Goal: Find specific page/section: Find specific page/section

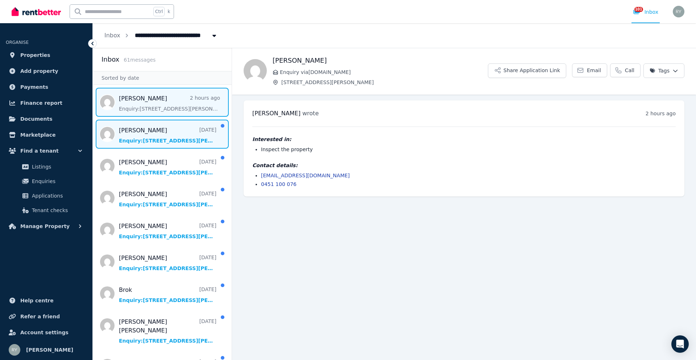
click at [149, 134] on span "Message list" at bounding box center [162, 134] width 139 height 29
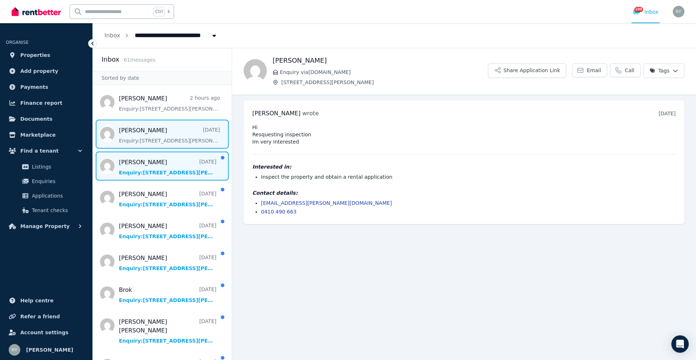
click at [163, 169] on span "Message list" at bounding box center [162, 166] width 139 height 29
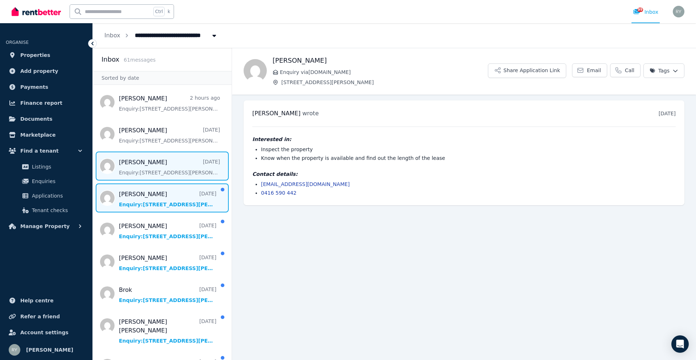
click at [167, 201] on span "Message list" at bounding box center [162, 198] width 139 height 29
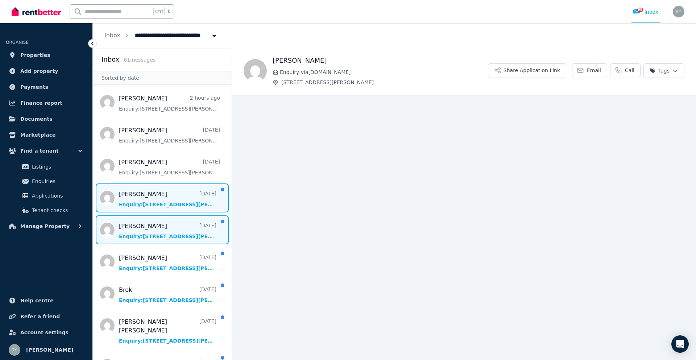
click at [160, 231] on span "Message list" at bounding box center [162, 229] width 139 height 29
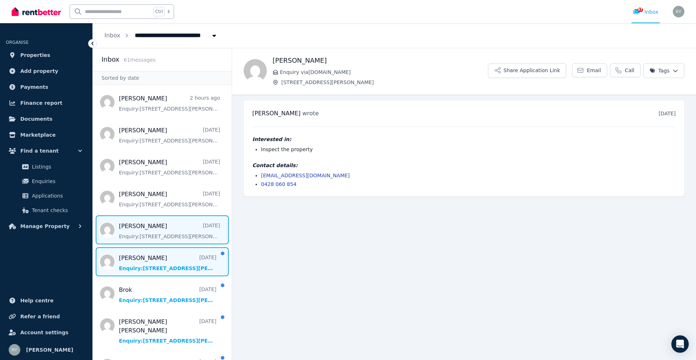
click at [152, 261] on span "Message list" at bounding box center [162, 261] width 139 height 29
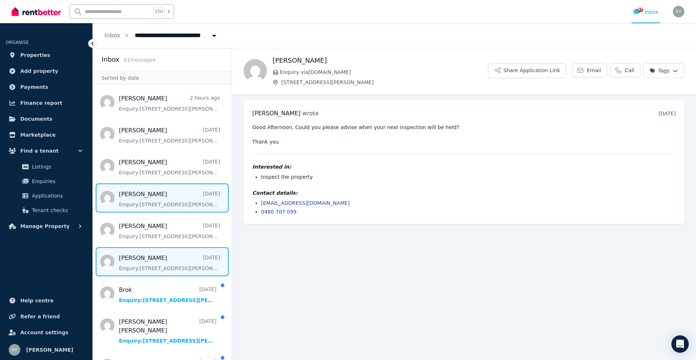
click at [148, 202] on span "Message list" at bounding box center [162, 198] width 139 height 29
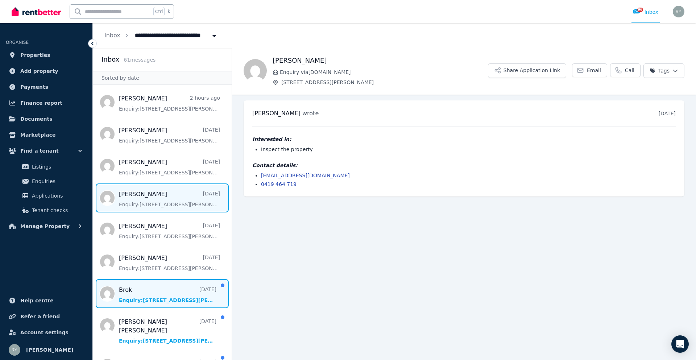
click at [155, 289] on span "Message list" at bounding box center [162, 293] width 139 height 29
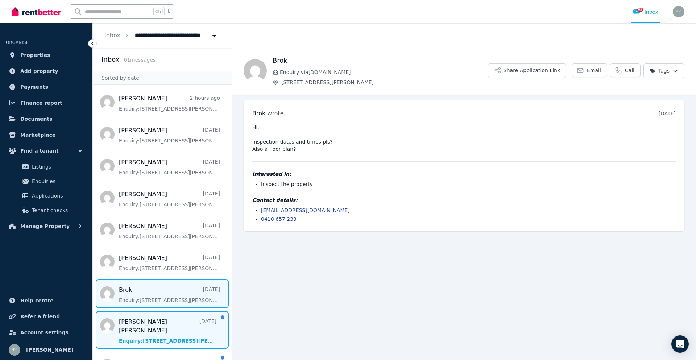
click at [159, 325] on span "Message list" at bounding box center [162, 330] width 139 height 38
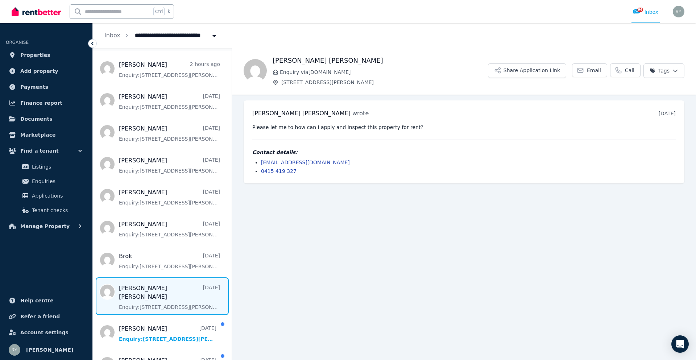
scroll to position [36, 0]
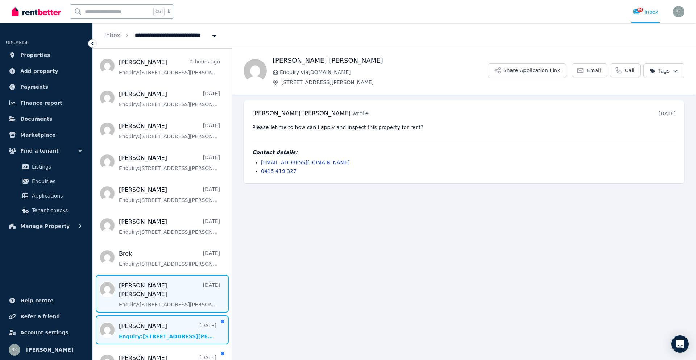
click at [169, 318] on span "Message list" at bounding box center [162, 330] width 139 height 29
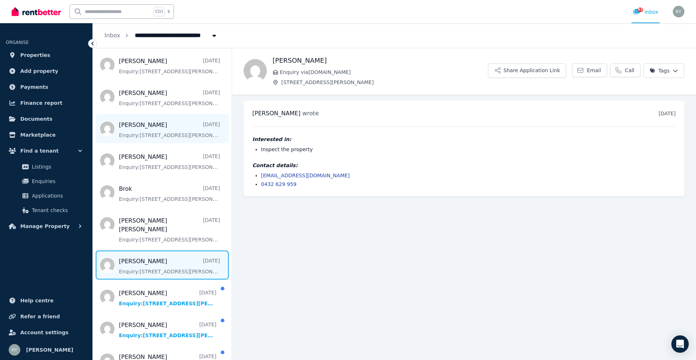
scroll to position [109, 0]
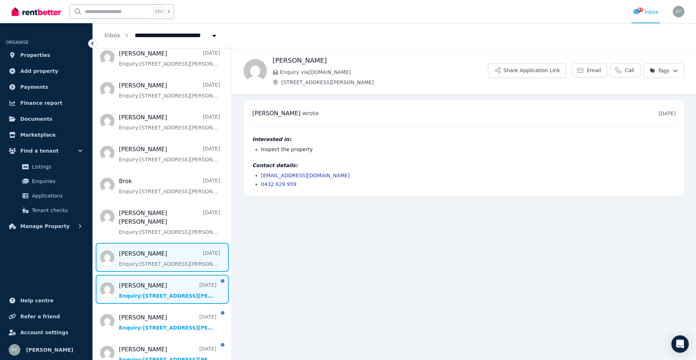
click at [174, 276] on span "Message list" at bounding box center [162, 289] width 139 height 29
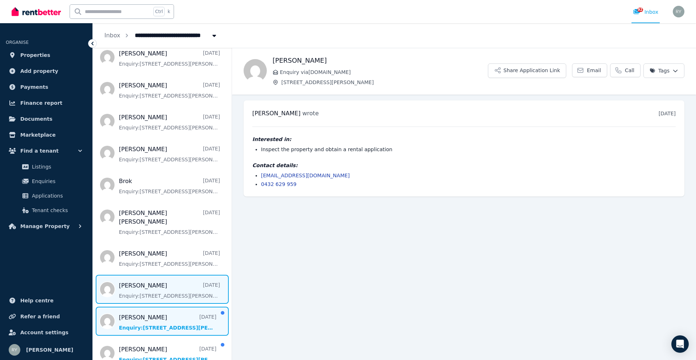
click at [168, 310] on span "Message list" at bounding box center [162, 321] width 139 height 29
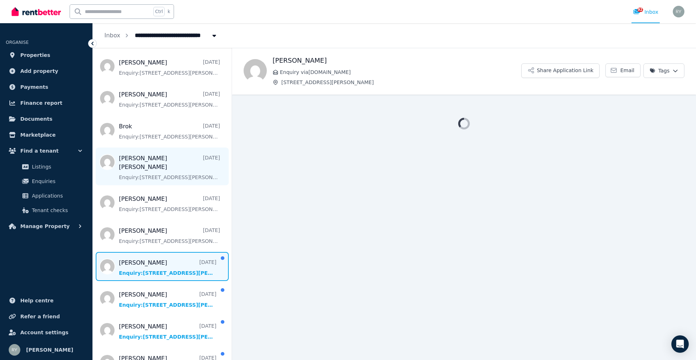
scroll to position [181, 0]
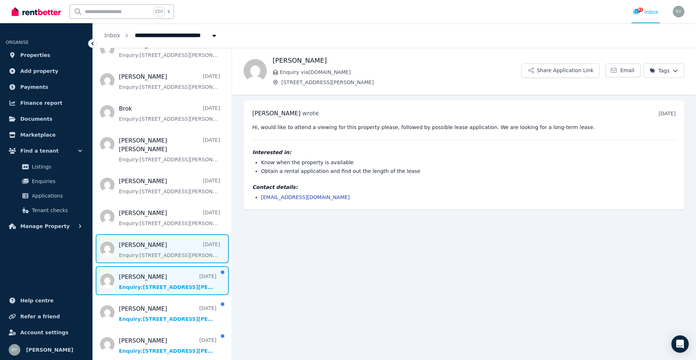
click at [174, 269] on span "Message list" at bounding box center [162, 280] width 139 height 29
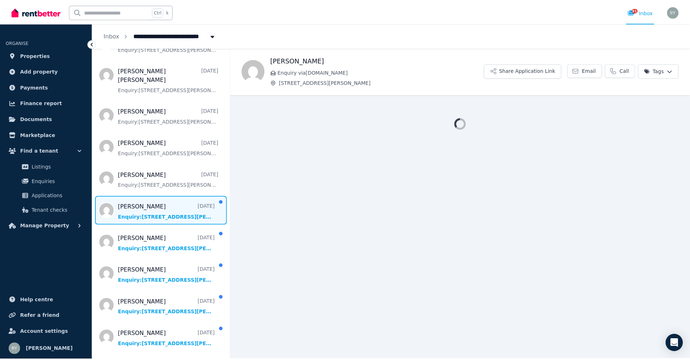
scroll to position [254, 0]
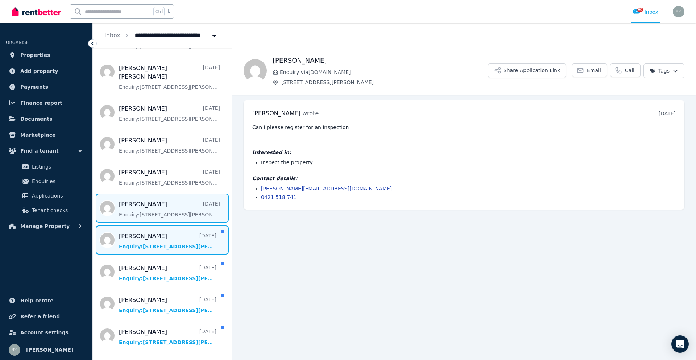
click at [156, 238] on span "Message list" at bounding box center [162, 240] width 139 height 29
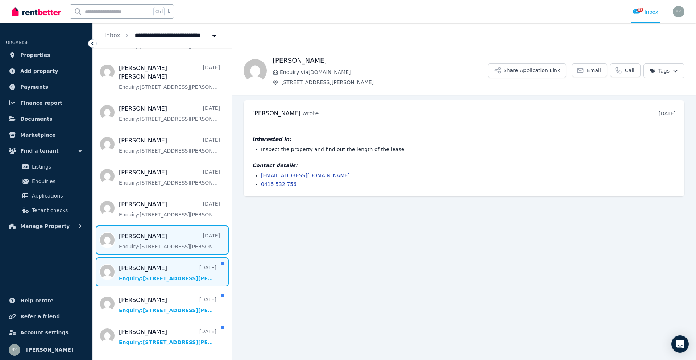
click at [148, 268] on span "Message list" at bounding box center [162, 271] width 139 height 29
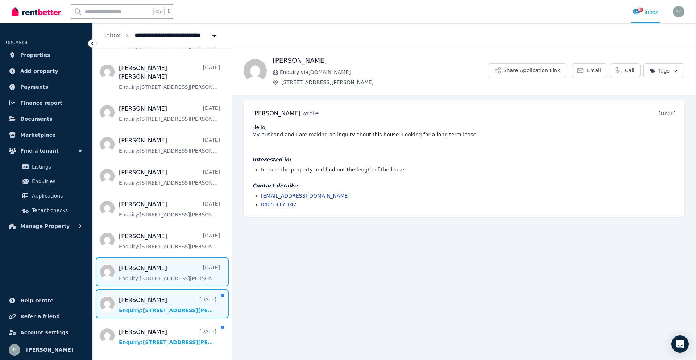
click at [148, 289] on span "Message list" at bounding box center [162, 303] width 139 height 29
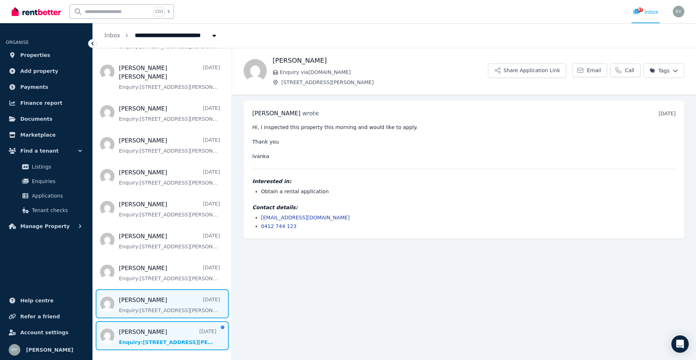
click at [150, 330] on span "Message list" at bounding box center [162, 335] width 139 height 29
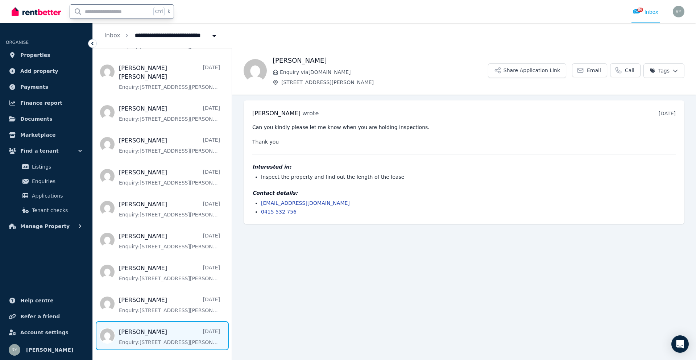
click at [125, 15] on input "text" at bounding box center [110, 12] width 81 height 14
type input "**********"
